Goal: Communication & Community: Answer question/provide support

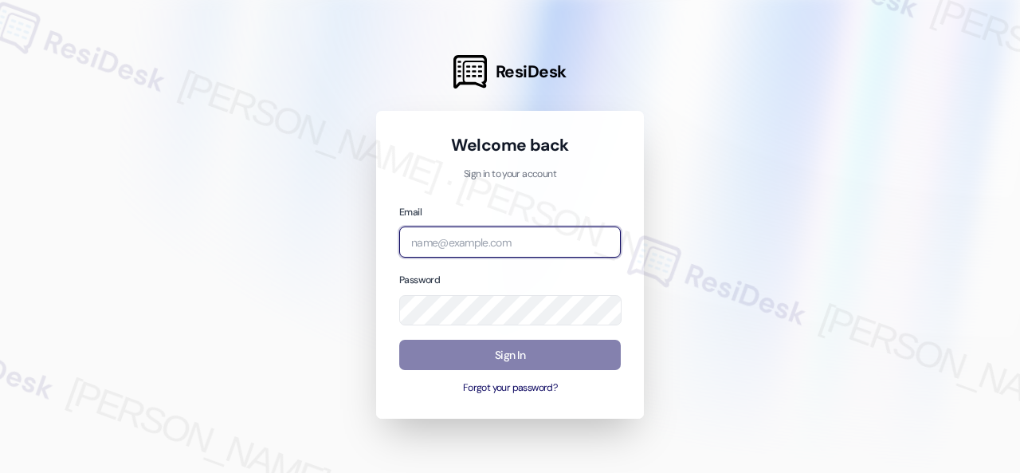
click at [469, 252] on input "email" at bounding box center [510, 241] width 222 height 31
paste input "automated-surveys-birchstone_residential-resen.fifteen@birchstone_[DOMAIN_NAME]"
type input "automated-surveys-birchstone_residential-resen.fifteen@birchstone_[DOMAIN_NAME]"
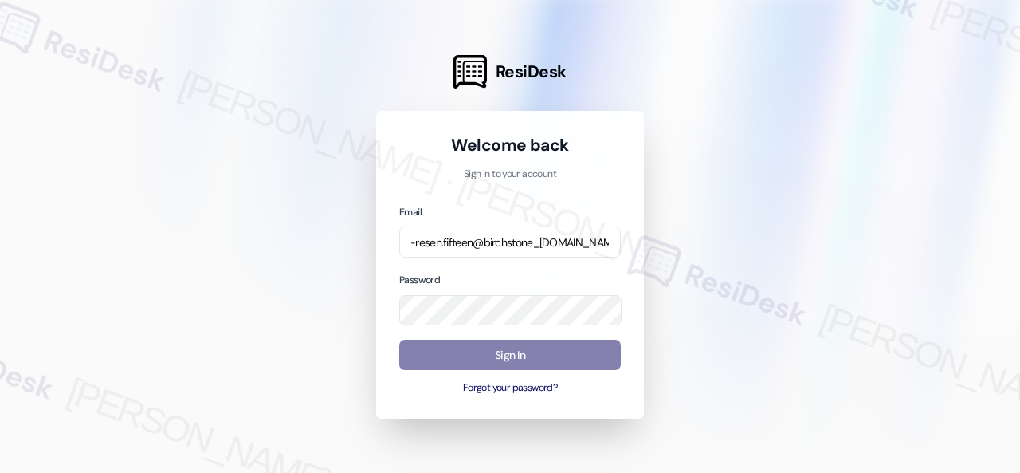
scroll to position [0, 0]
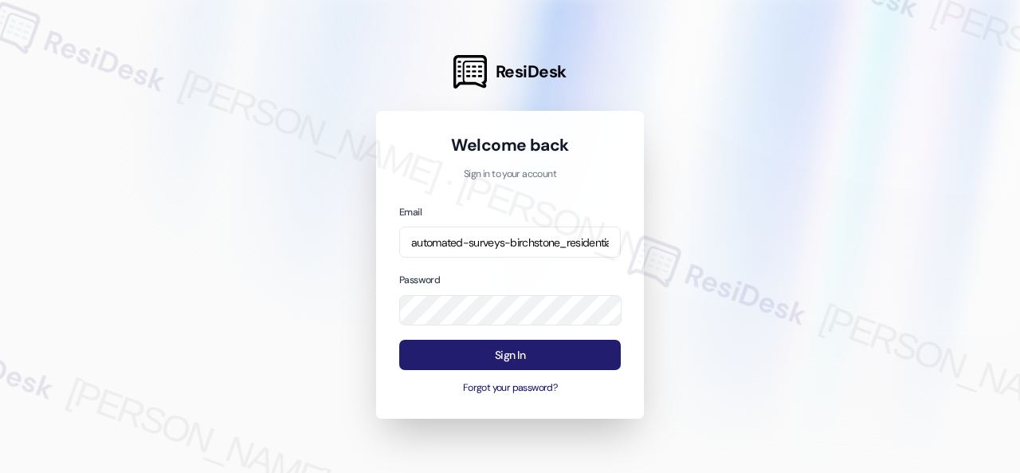
click at [508, 355] on button "Sign In" at bounding box center [510, 354] width 222 height 31
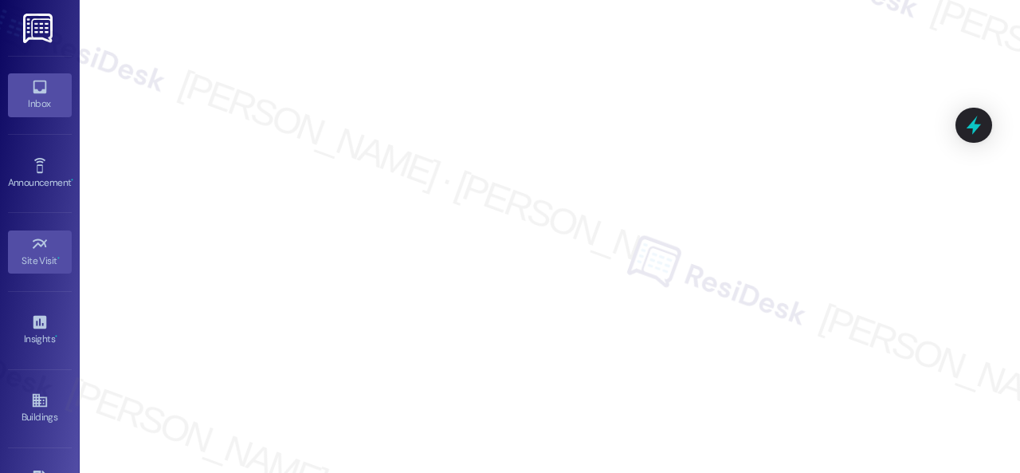
click at [37, 92] on icon at bounding box center [40, 87] width 14 height 14
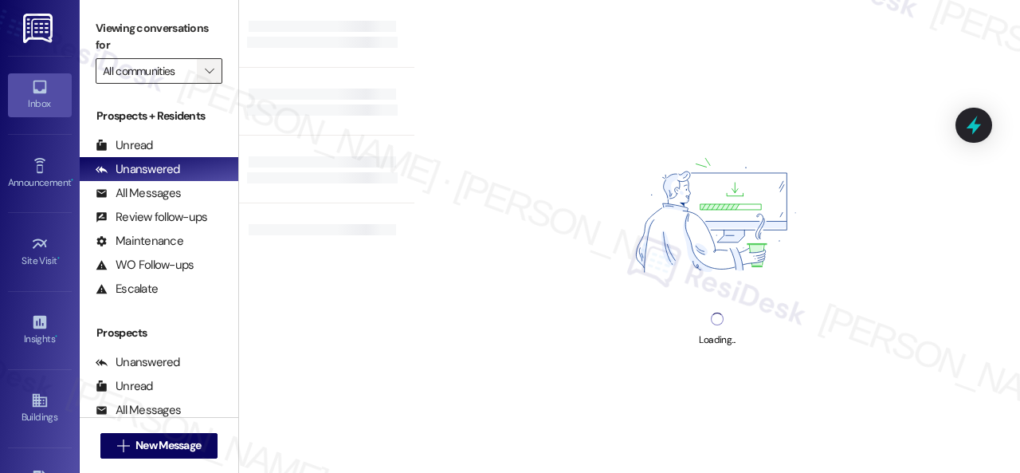
click at [206, 77] on span "" at bounding box center [209, 70] width 15 height 25
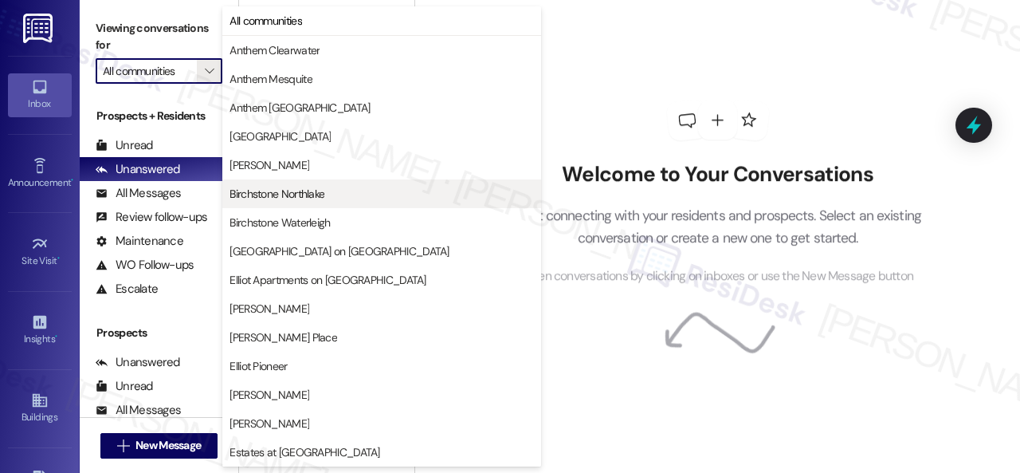
scroll to position [398, 0]
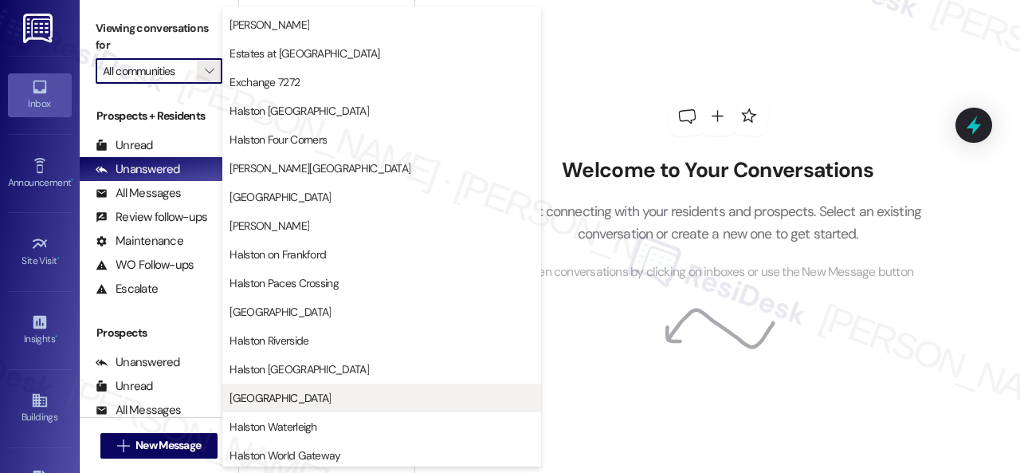
click at [288, 393] on span "[GEOGRAPHIC_DATA]" at bounding box center [279, 398] width 101 height 16
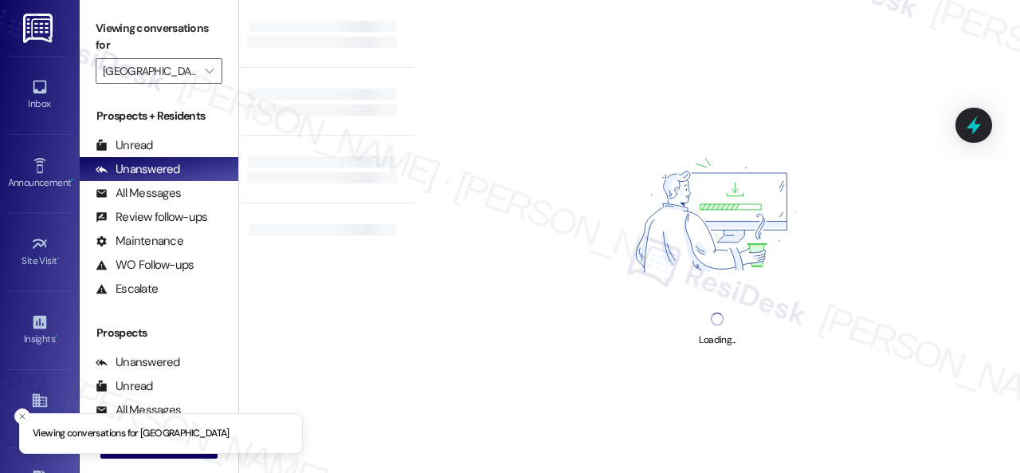
type input "[GEOGRAPHIC_DATA]"
